Goal: Task Accomplishment & Management: Complete application form

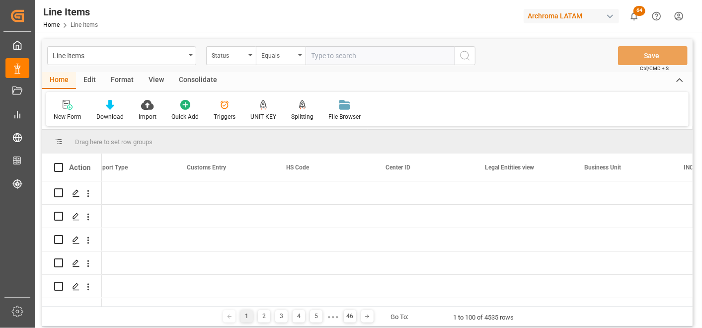
scroll to position [0, 2711]
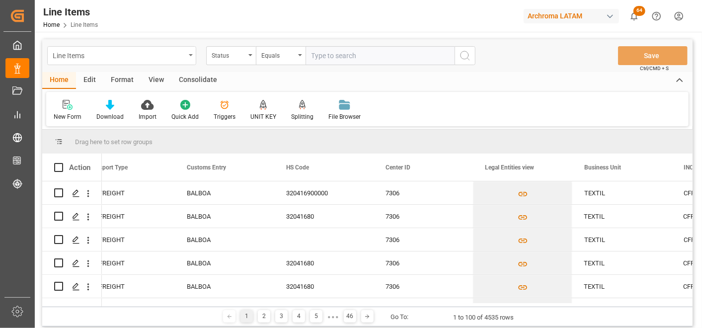
click at [184, 59] on div "Line Items" at bounding box center [119, 55] width 133 height 12
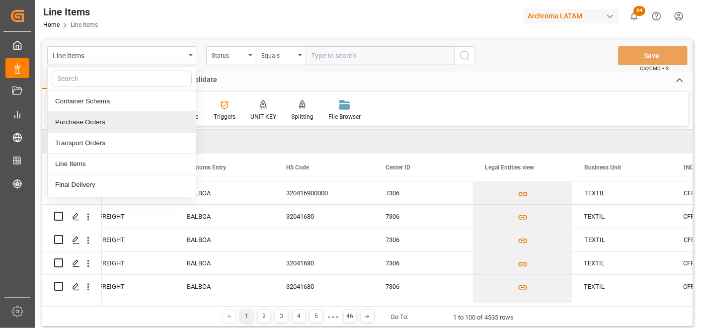
click at [93, 121] on div "Purchase Orders" at bounding box center [122, 122] width 148 height 21
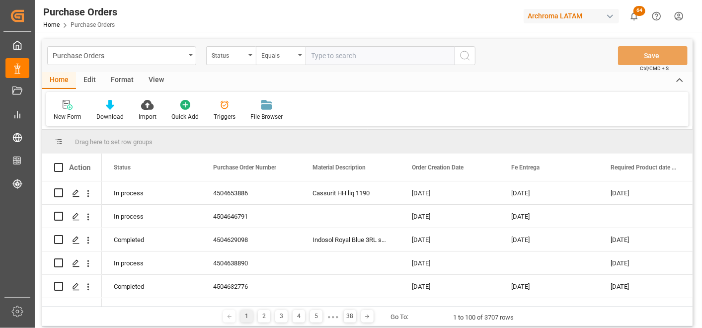
click at [244, 58] on div "Status" at bounding box center [229, 54] width 34 height 11
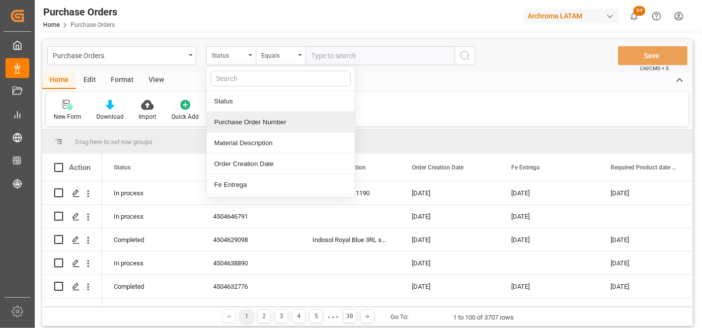
click at [242, 123] on div "Purchase Order Number" at bounding box center [281, 122] width 148 height 21
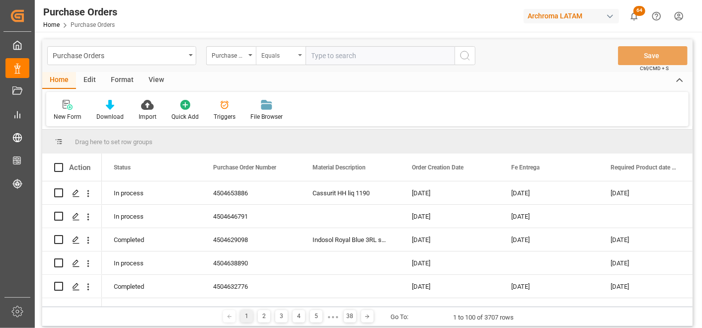
click at [277, 53] on div "Equals" at bounding box center [278, 54] width 34 height 11
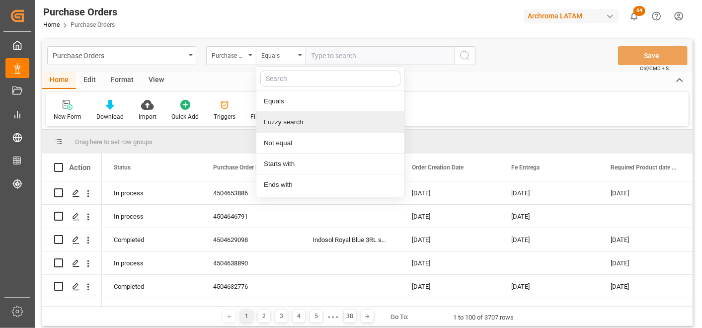
click at [284, 117] on div "Fuzzy search" at bounding box center [331, 122] width 148 height 21
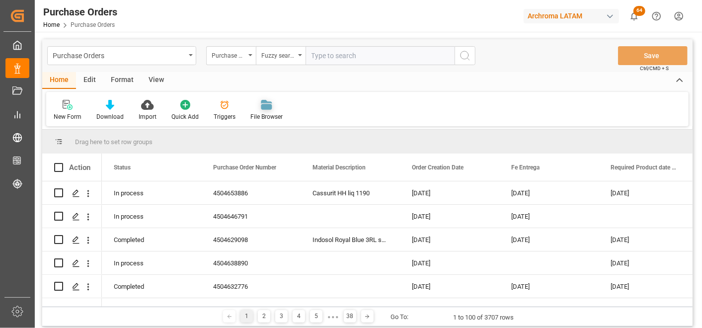
paste input "4504668673"
type input "4504668673"
click at [458, 52] on button "search button" at bounding box center [465, 55] width 21 height 19
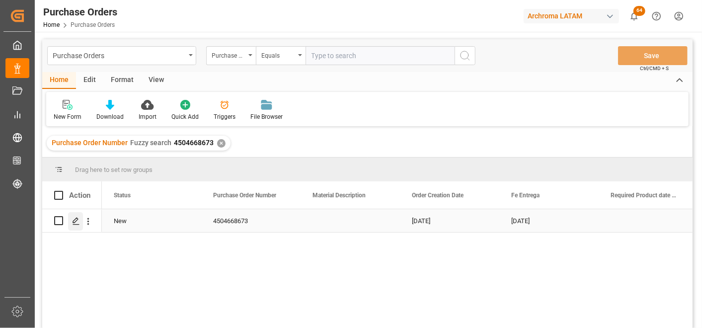
click at [80, 222] on div "Press SPACE to select this row." at bounding box center [75, 221] width 15 height 18
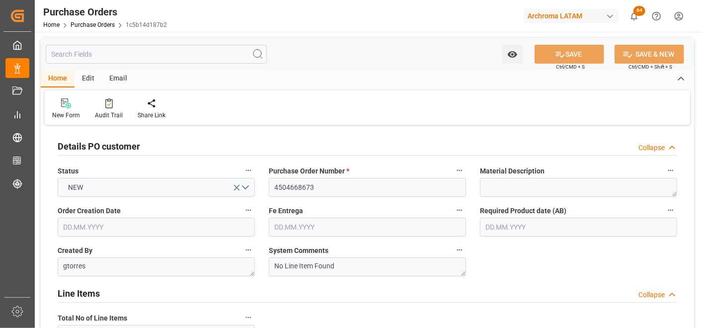
type input "[DATE]"
type input "10.12.2025"
click at [497, 234] on input "text" at bounding box center [578, 227] width 197 height 19
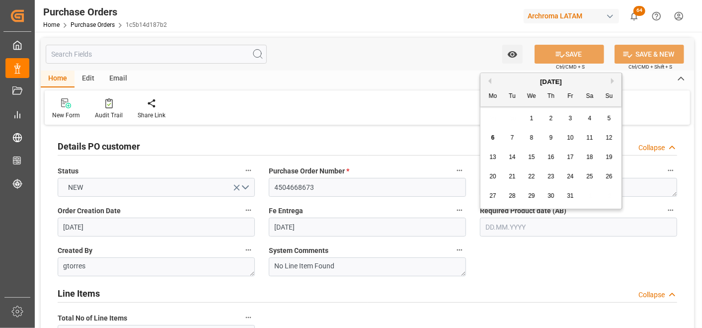
click at [490, 113] on div "29 30 1 2 3 4 5" at bounding box center [552, 118] width 136 height 19
click at [515, 140] on div "7" at bounding box center [513, 138] width 12 height 12
type input "[DATE]"
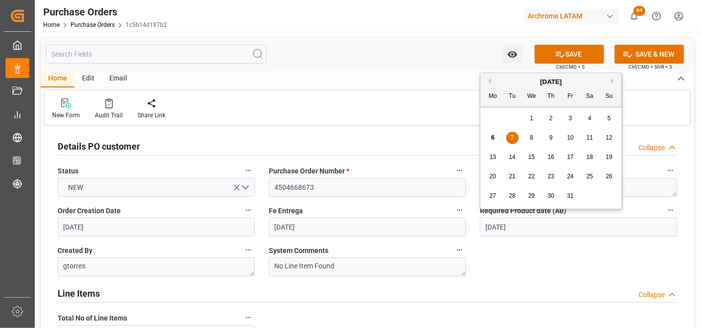
drag, startPoint x: 518, startPoint y: 235, endPoint x: 379, endPoint y: 219, distance: 139.2
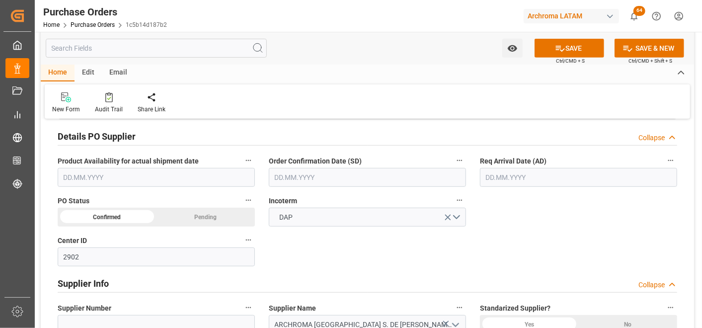
scroll to position [331, 0]
click at [278, 171] on input "text" at bounding box center [367, 177] width 197 height 19
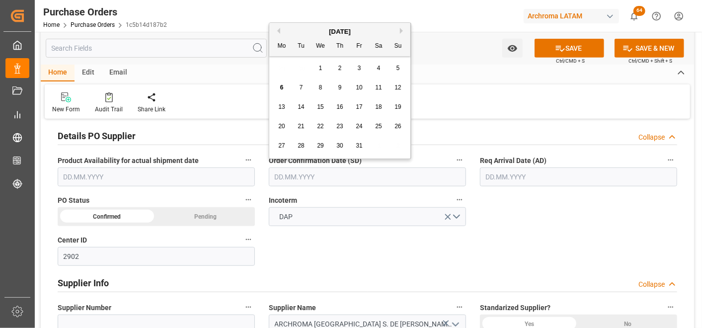
click at [275, 66] on div "29 30 1 2 3 4 5" at bounding box center [340, 68] width 136 height 19
click at [300, 86] on span "7" at bounding box center [301, 87] width 3 height 7
type input "[DATE]"
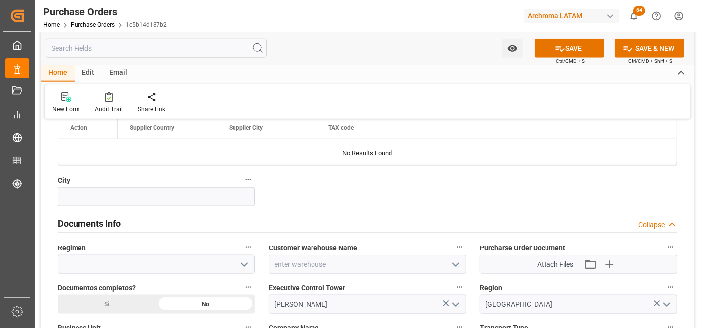
scroll to position [607, 0]
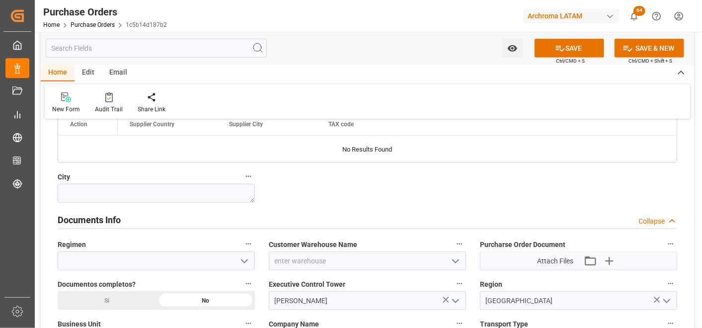
click at [242, 262] on icon "open menu" at bounding box center [245, 262] width 12 height 12
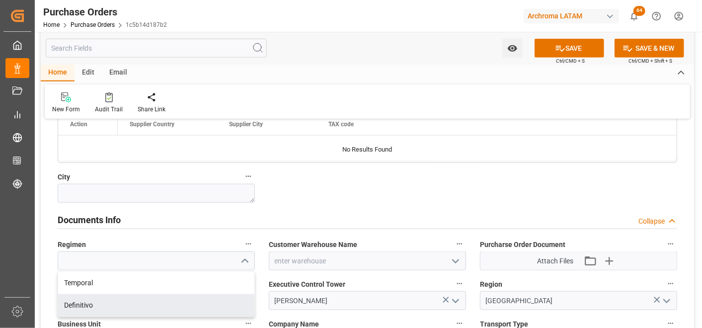
drag, startPoint x: 208, startPoint y: 298, endPoint x: 214, endPoint y: 295, distance: 6.7
click at [208, 299] on div "Definitivo" at bounding box center [156, 305] width 196 height 22
type input "Definitivo"
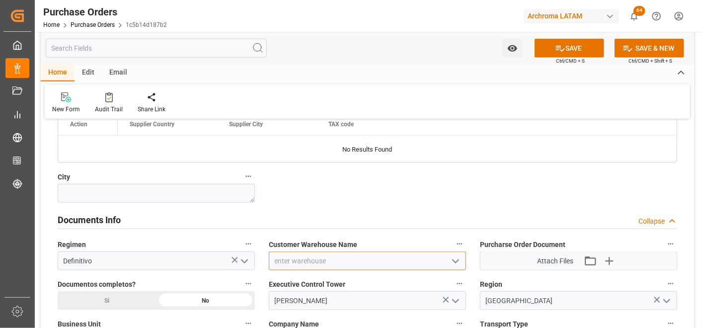
click at [458, 252] on input at bounding box center [367, 261] width 197 height 19
click at [458, 259] on icon "open menu" at bounding box center [456, 262] width 12 height 12
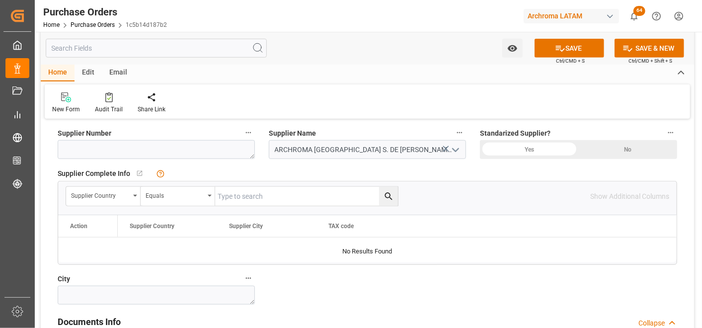
scroll to position [663, 0]
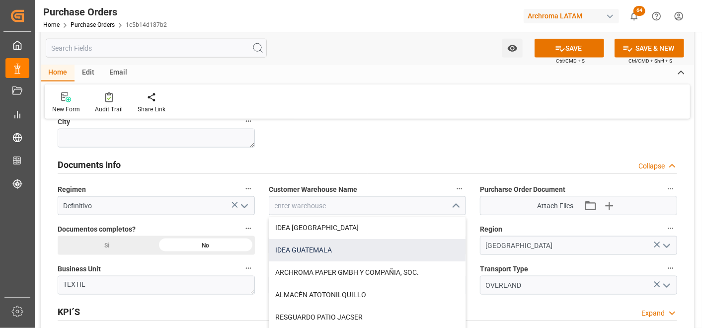
click at [303, 254] on div "IDEA GUATEMALA" at bounding box center [367, 250] width 196 height 22
type input "IDEA GUATEMALA"
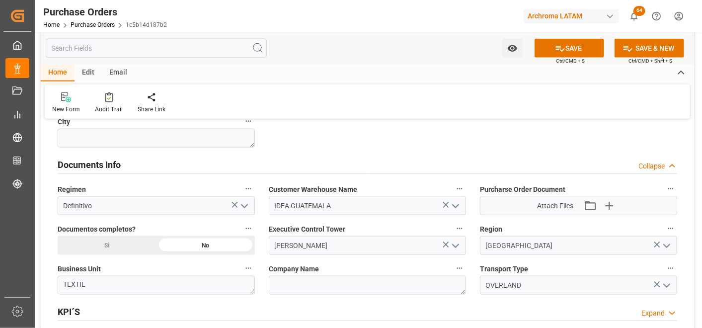
click at [121, 238] on div "Si" at bounding box center [107, 245] width 99 height 19
click at [565, 52] on button "SAVE" at bounding box center [570, 48] width 70 height 19
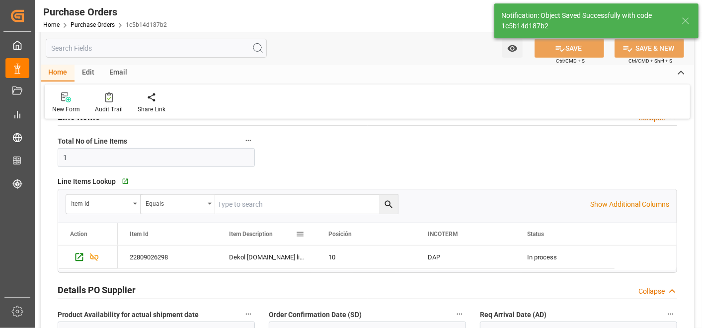
scroll to position [166, 0]
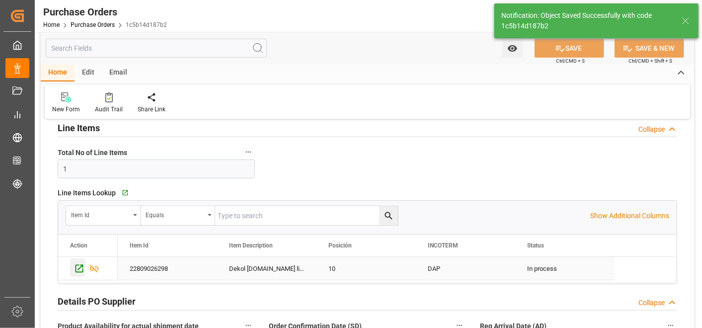
click at [75, 269] on icon "Press SPACE to select this row." at bounding box center [79, 268] width 10 height 10
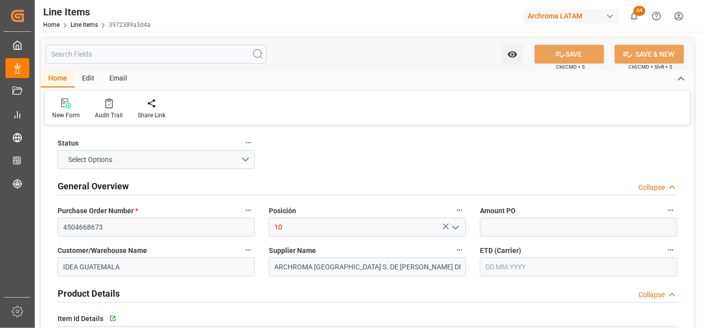
type input "12352100"
type input "3300"
type input "3809919900"
type input "[DATE] 21:51"
type input "[DATE] 12:52"
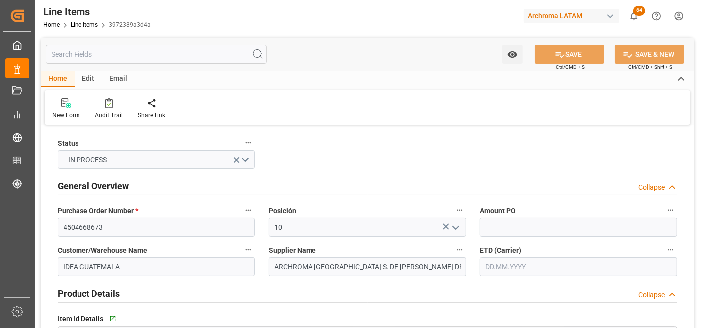
type input "[DATE]"
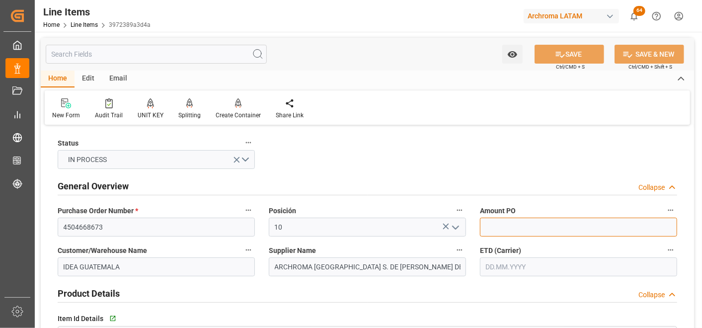
click at [521, 228] on input "text" at bounding box center [578, 227] width 197 height 19
type input "0"
type input "9"
type input "0"
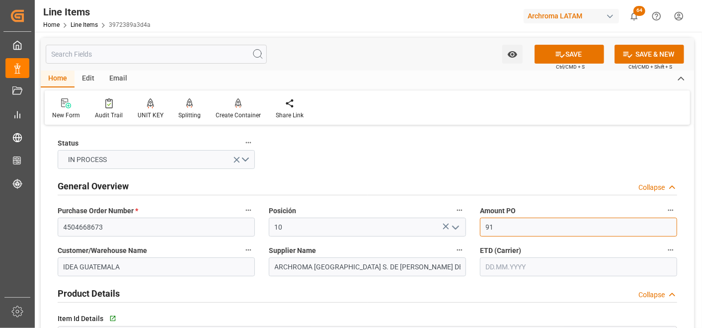
type input "9"
type input "0"
type input "0.91"
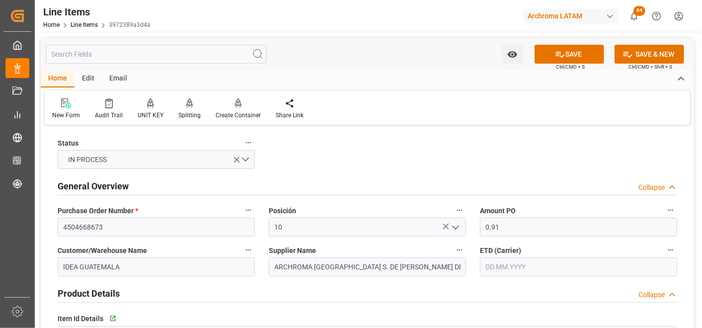
click at [518, 266] on input "text" at bounding box center [578, 267] width 197 height 19
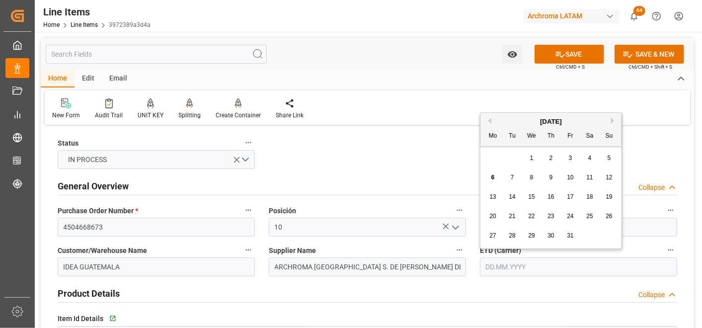
click at [496, 157] on div "29 30 1 2 3 4 5" at bounding box center [552, 158] width 136 height 19
click at [513, 171] on div "6 7 8 9 10 11 12" at bounding box center [552, 177] width 136 height 19
click at [513, 177] on span "7" at bounding box center [512, 177] width 3 height 7
type input "[DATE]"
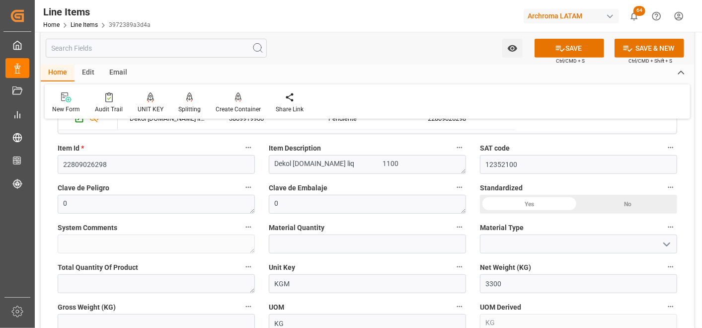
scroll to position [331, 0]
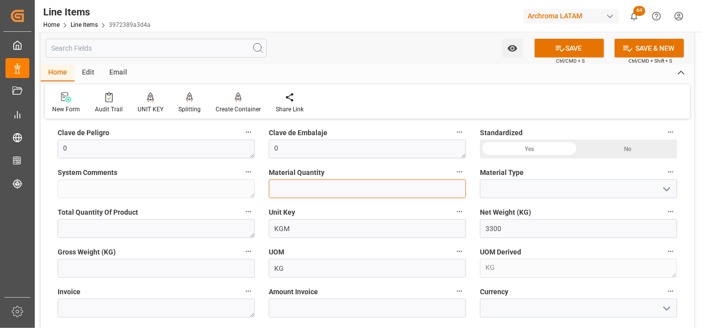
click at [370, 197] on input "text" at bounding box center [367, 188] width 197 height 19
type input "3"
click at [667, 187] on icon "open menu" at bounding box center [667, 189] width 12 height 12
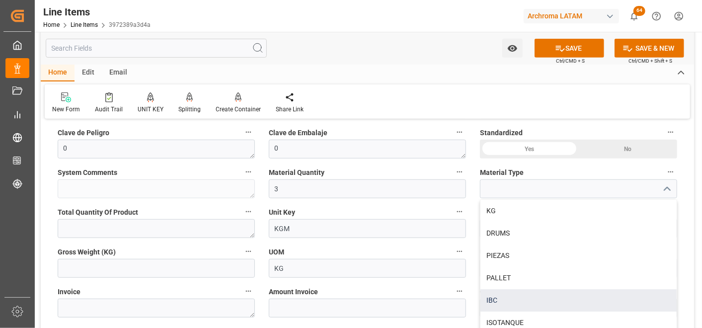
click at [519, 295] on div "IBC" at bounding box center [579, 300] width 196 height 22
type input "IBC"
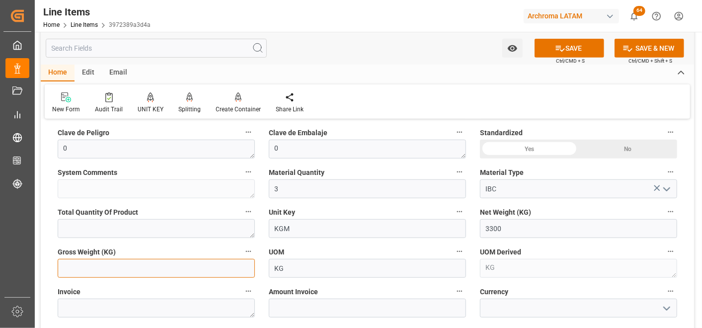
click at [193, 266] on input "text" at bounding box center [156, 268] width 197 height 19
type input "3481.5"
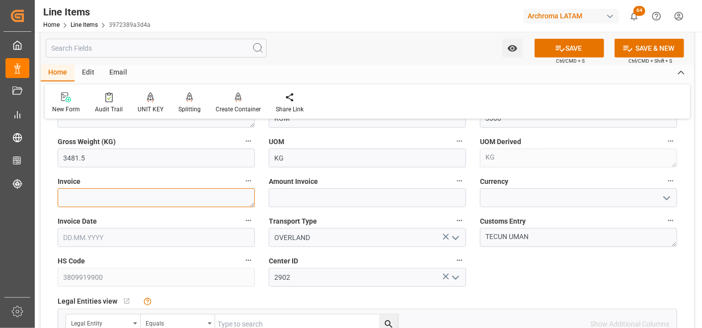
click at [168, 194] on textarea at bounding box center [156, 197] width 197 height 19
click at [150, 195] on textarea at bounding box center [156, 197] width 197 height 19
paste textarea "25/1192"
type textarea "25/1192"
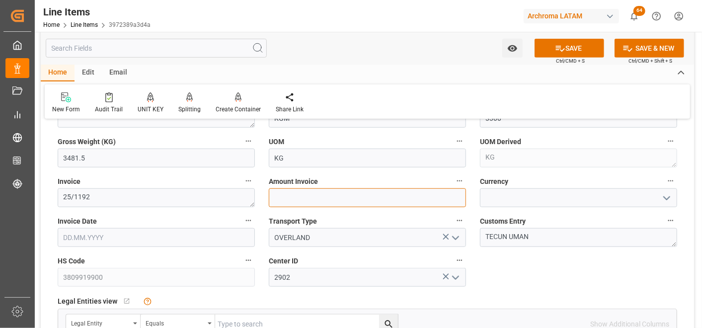
click at [280, 194] on input "text" at bounding box center [367, 197] width 197 height 19
type input "3003"
click at [669, 201] on icon "open menu" at bounding box center [667, 198] width 12 height 12
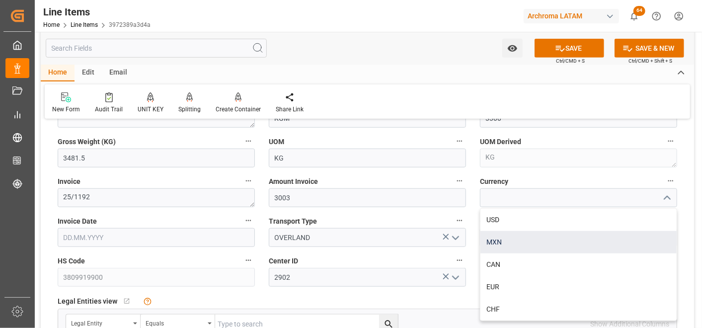
click at [582, 231] on div "MXN" at bounding box center [579, 242] width 196 height 22
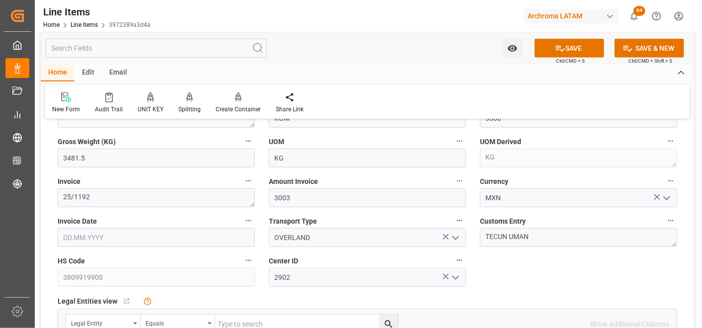
click at [669, 195] on icon "open menu" at bounding box center [667, 198] width 12 height 12
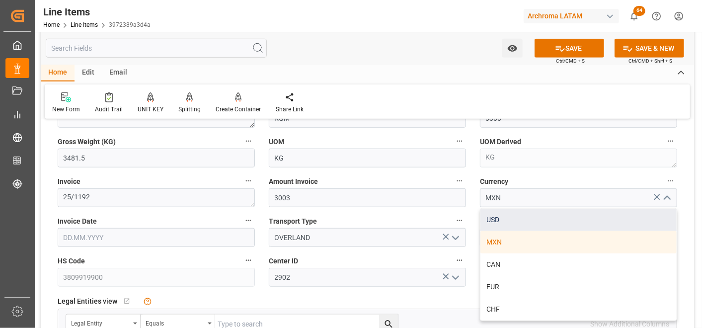
click at [629, 211] on div "USD" at bounding box center [579, 220] width 196 height 22
type input "USD"
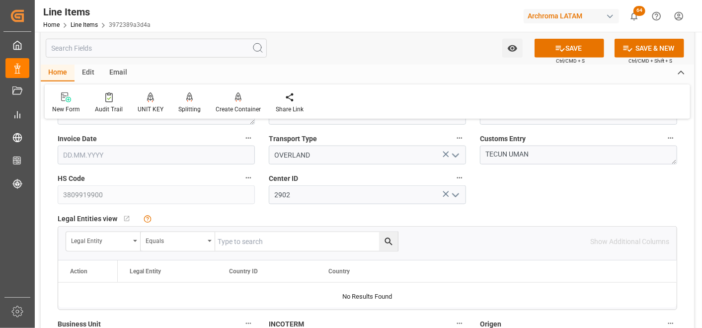
scroll to position [497, 0]
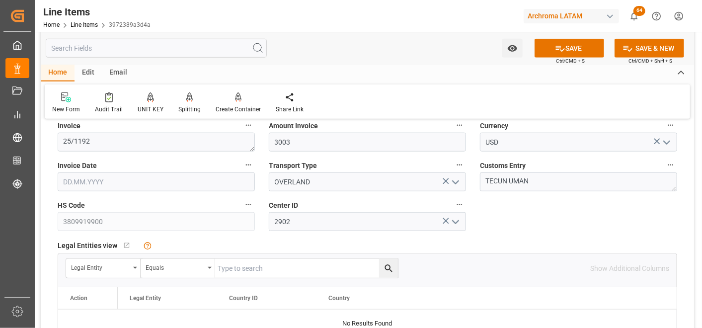
click at [90, 179] on input "text" at bounding box center [156, 182] width 197 height 19
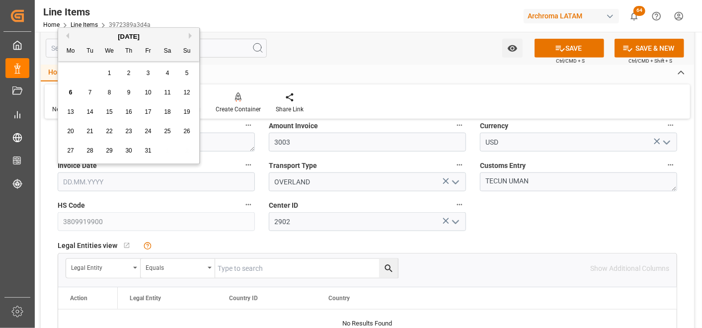
click at [70, 78] on div "29 30 1 2 3 4 5" at bounding box center [129, 73] width 136 height 19
click at [133, 78] on div "2" at bounding box center [129, 74] width 12 height 12
type input "[DATE]"
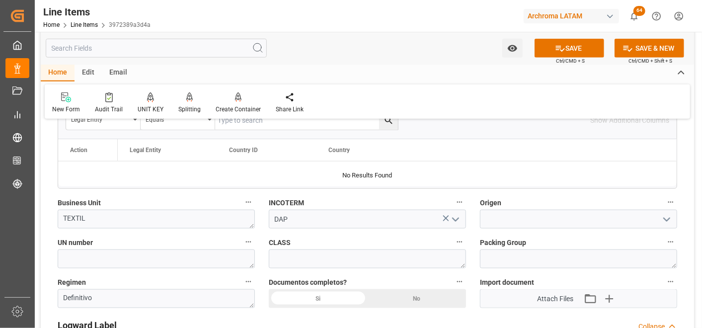
scroll to position [663, 0]
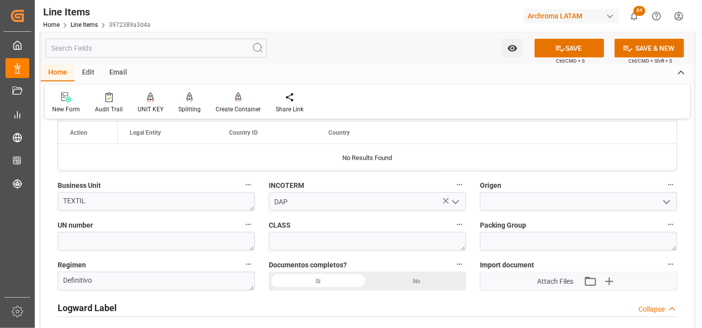
click at [336, 280] on div "Si" at bounding box center [318, 281] width 99 height 19
click at [653, 193] on input at bounding box center [578, 201] width 197 height 19
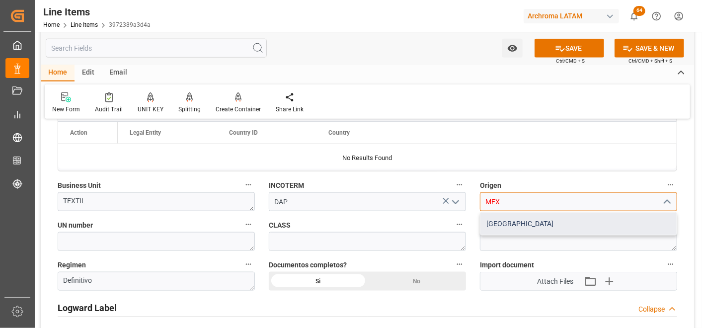
click at [488, 217] on div "[GEOGRAPHIC_DATA]" at bounding box center [579, 224] width 196 height 22
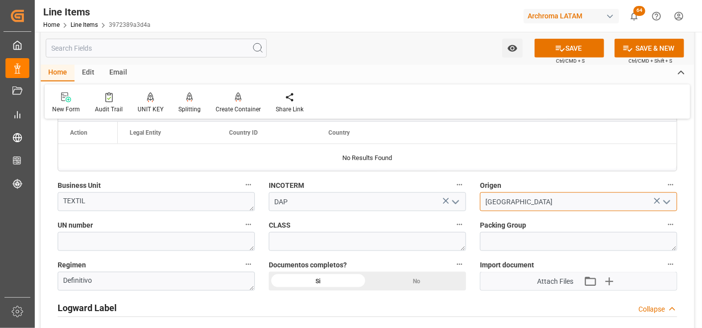
type input "[GEOGRAPHIC_DATA]"
click at [334, 285] on div "Si" at bounding box center [318, 281] width 99 height 19
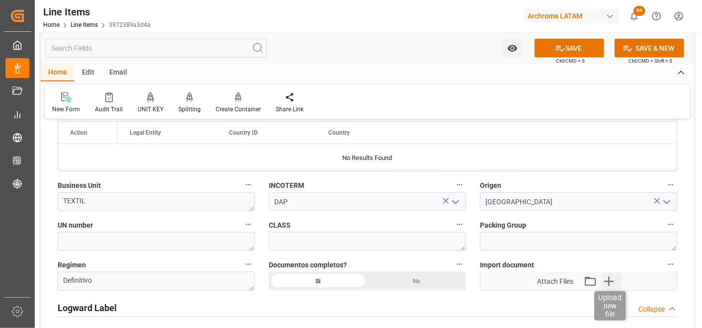
click at [610, 279] on icon "button" at bounding box center [609, 281] width 16 height 16
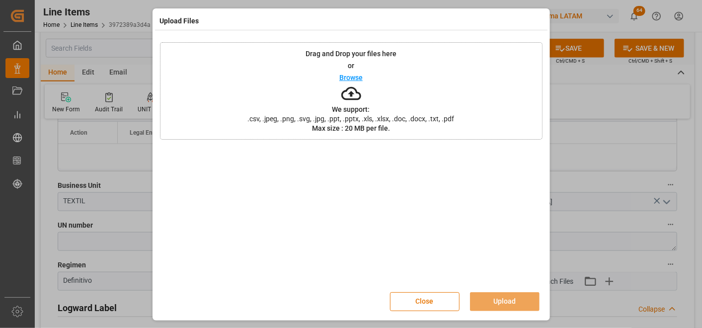
click at [391, 86] on div "Drag and Drop your files here or Browse We support: .csv, .jpeg, .png, .svg, .j…" at bounding box center [351, 90] width 383 height 97
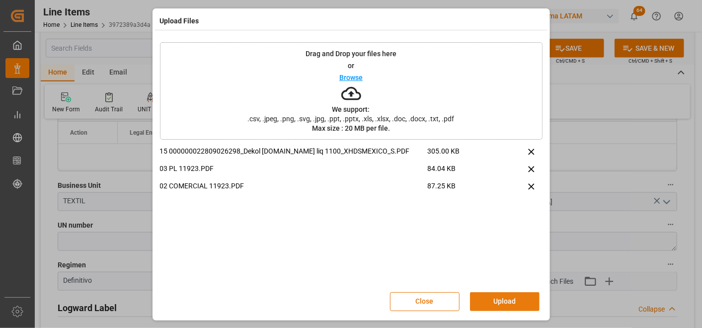
click at [532, 297] on button "Upload" at bounding box center [505, 301] width 70 height 19
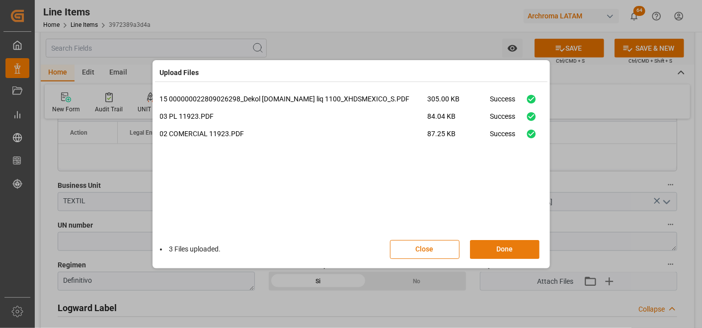
click at [520, 248] on button "Done" at bounding box center [505, 249] width 70 height 19
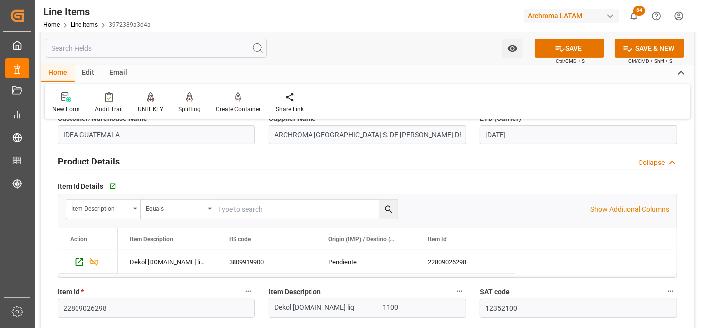
scroll to position [0, 0]
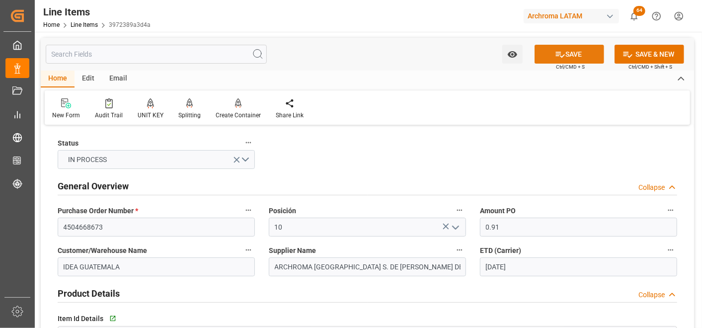
click at [550, 53] on button "SAVE" at bounding box center [570, 54] width 70 height 19
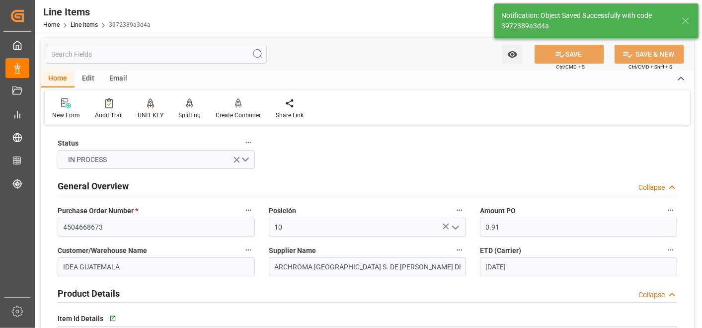
type textarea "3 IBC"
type input "[DATE] 21:53"
